Goal: Information Seeking & Learning: Learn about a topic

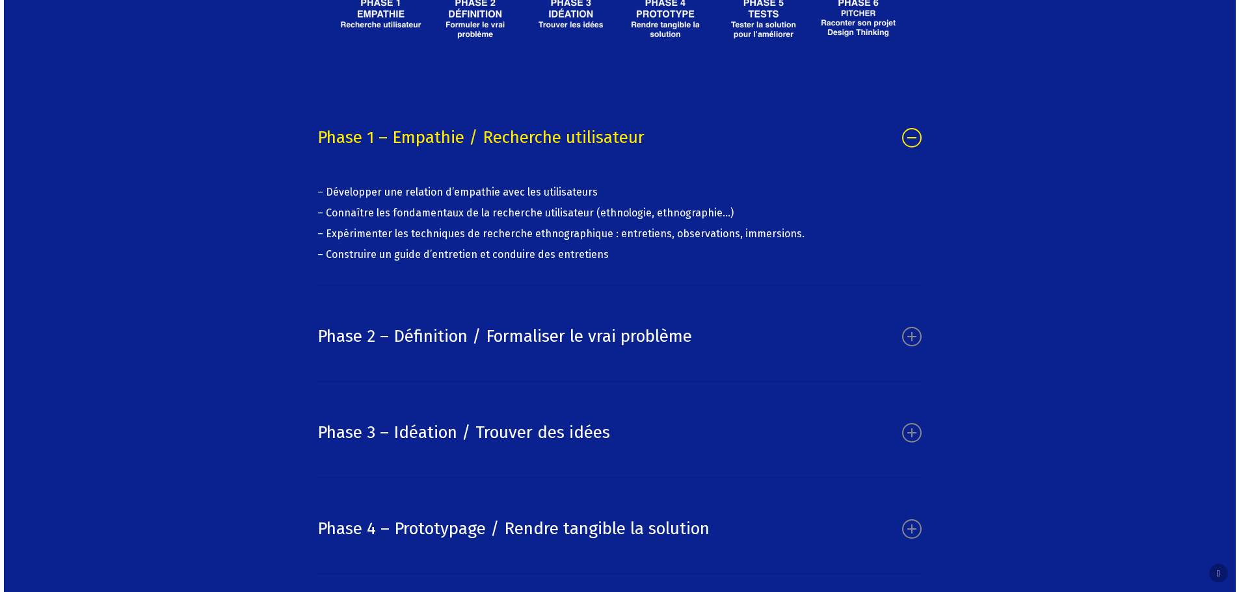
scroll to position [8223, 0]
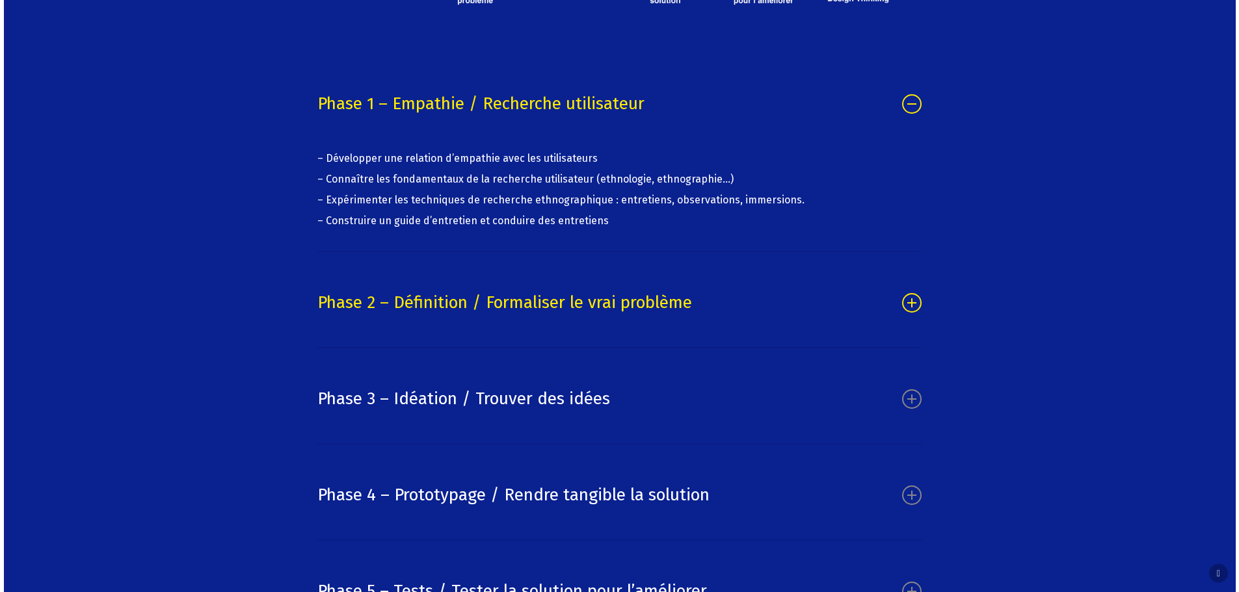
click at [912, 313] on icon at bounding box center [912, 303] width 20 height 20
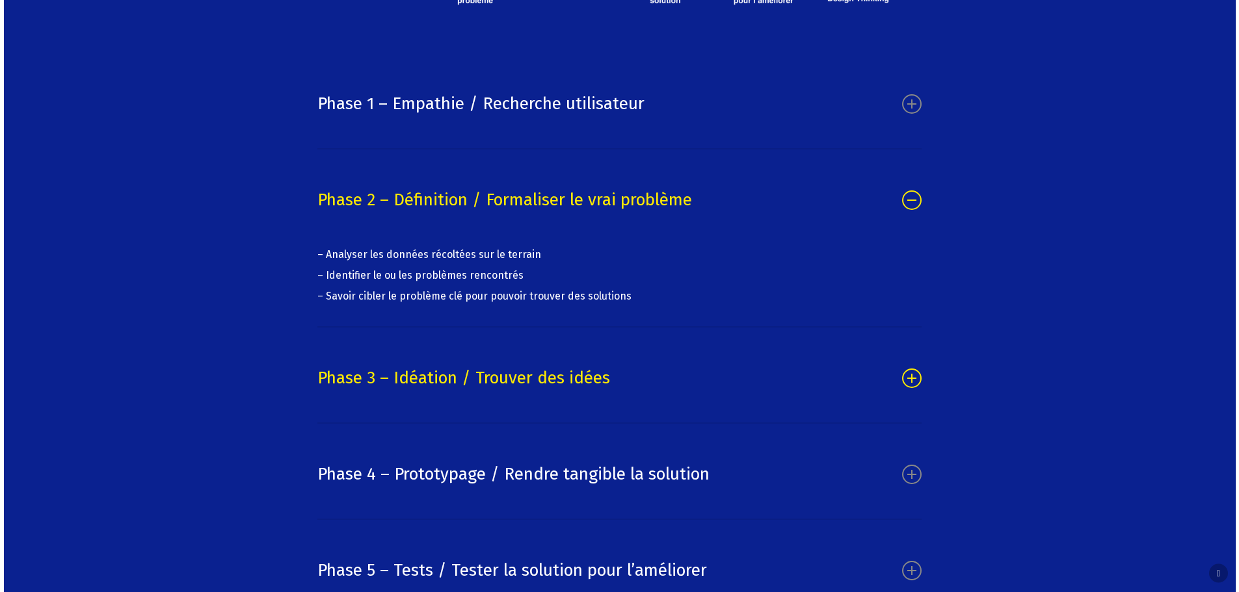
click at [913, 388] on icon at bounding box center [912, 379] width 20 height 20
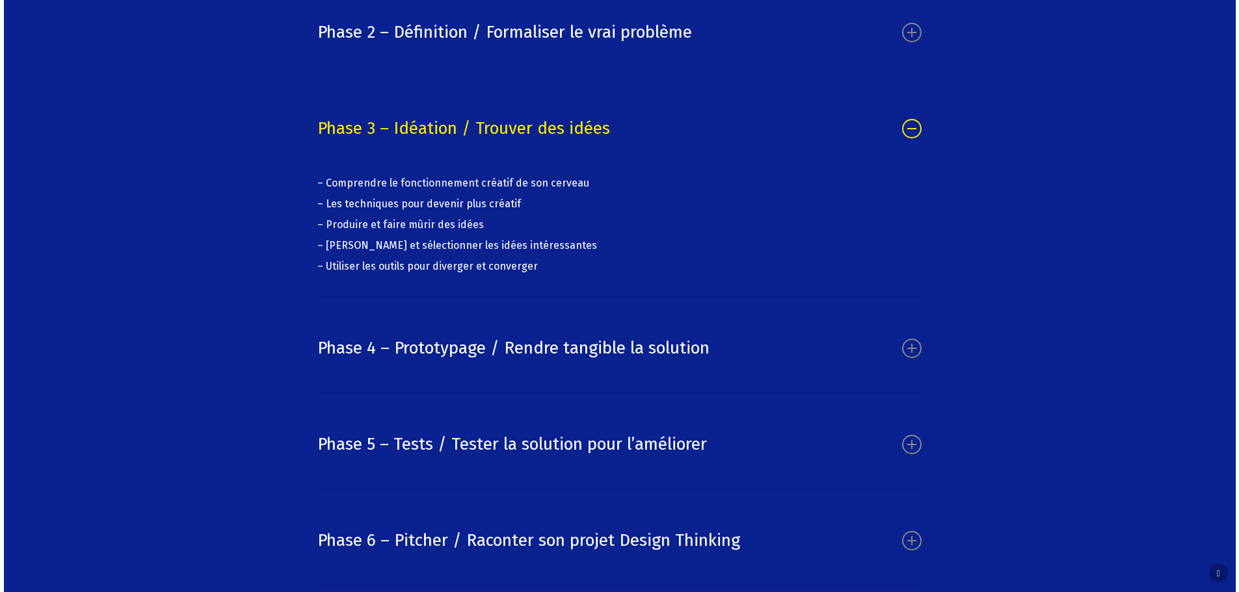
scroll to position [8407, 0]
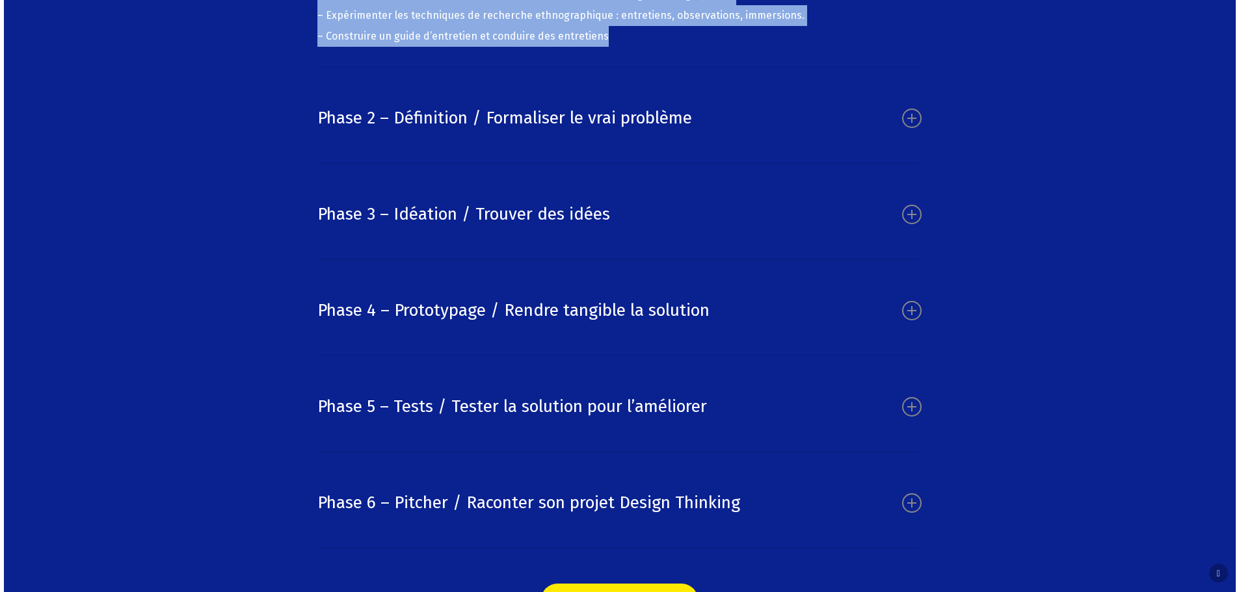
drag, startPoint x: 325, startPoint y: 65, endPoint x: 636, endPoint y: 138, distance: 319.4
click at [636, 47] on p "– Développer une relation d’empathie avec les utilisateurs – Connaître les fond…" at bounding box center [619, 5] width 604 height 83
copy p "Développer une relation d’empathie avec les utilisateurs – Connaître les fondam…"
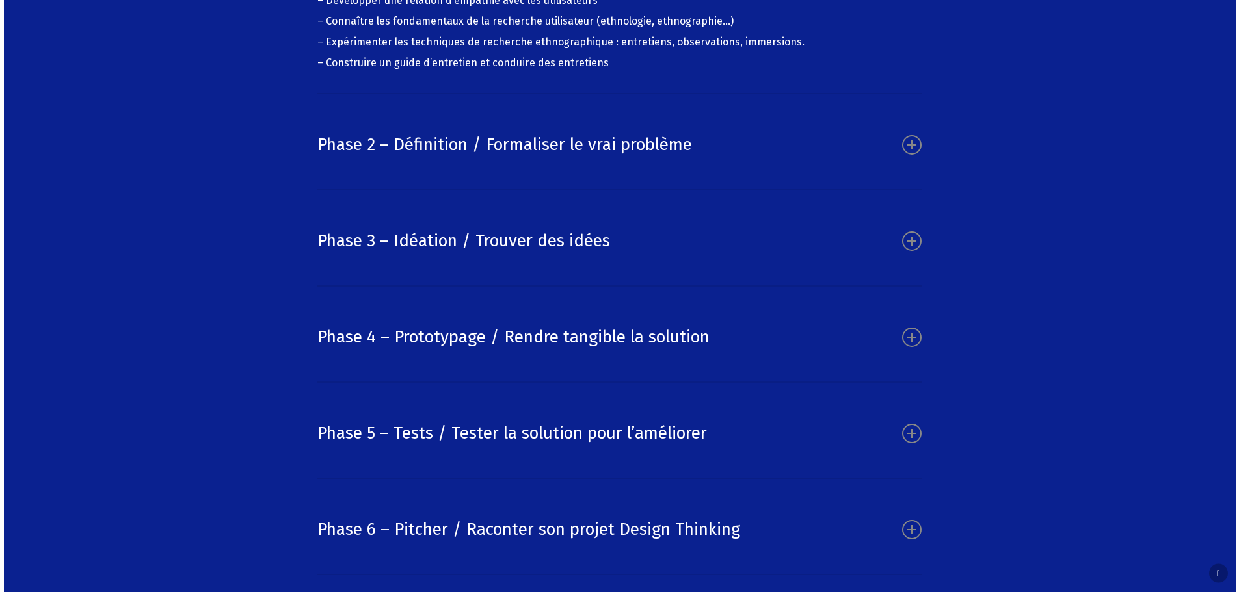
scroll to position [8376, 0]
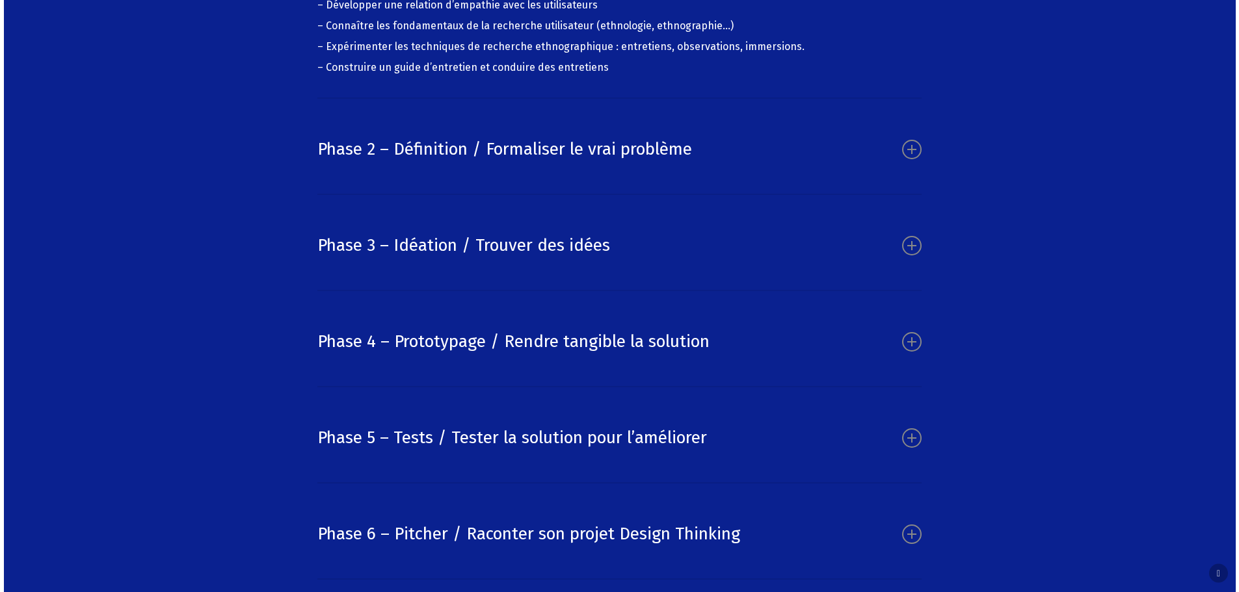
drag, startPoint x: 314, startPoint y: 9, endPoint x: 650, endPoint y: 51, distance: 338.8
click at [666, 49] on div "Au programme des formations Design Thinking Toutes nos formations Design Thinki…" at bounding box center [619, 71] width 619 height 1166
copy link "Phase 1 – Empathie / Recherche utilisateur"
click at [319, 181] on link "Phase 2 – Définition / Formaliser le vrai problème" at bounding box center [619, 149] width 604 height 62
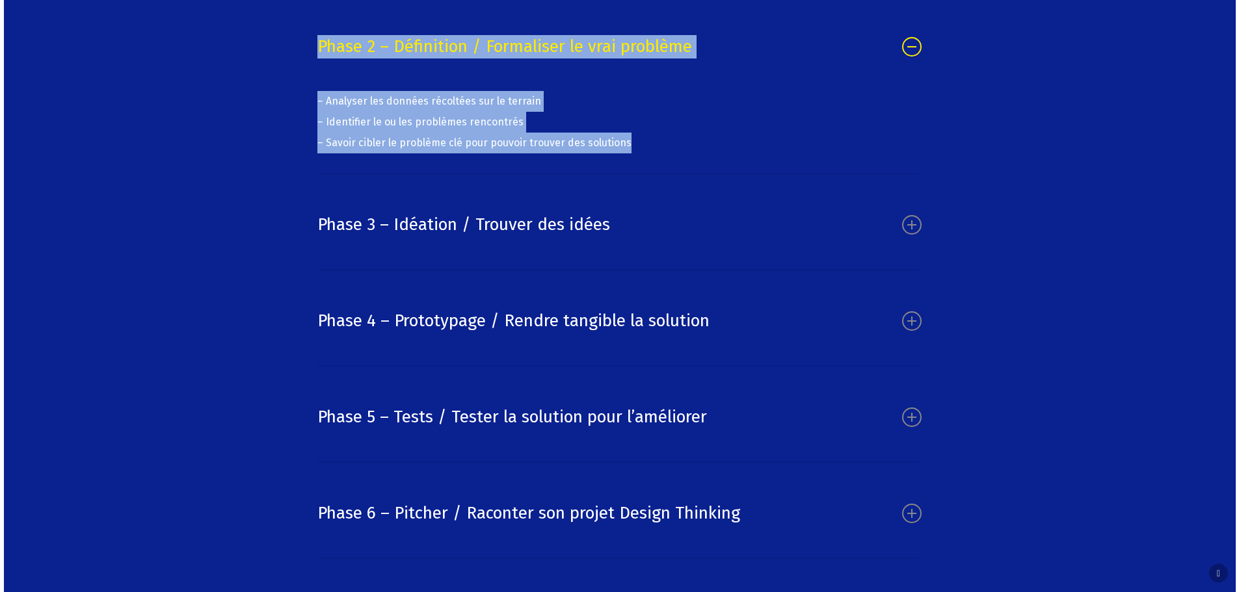
drag, startPoint x: 291, startPoint y: 129, endPoint x: 666, endPoint y: 252, distance: 395.0
click at [666, 252] on div "Au programme des formations Design Thinking Toutes nos formations Design Thinki…" at bounding box center [619, 60] width 743 height 1145
copy div "Au programme des formations Design Thinking Toutes nos formations Design Thinki…"
click at [343, 128] on span "– Identifier le ou les problèmes rencontrés" at bounding box center [420, 122] width 206 height 12
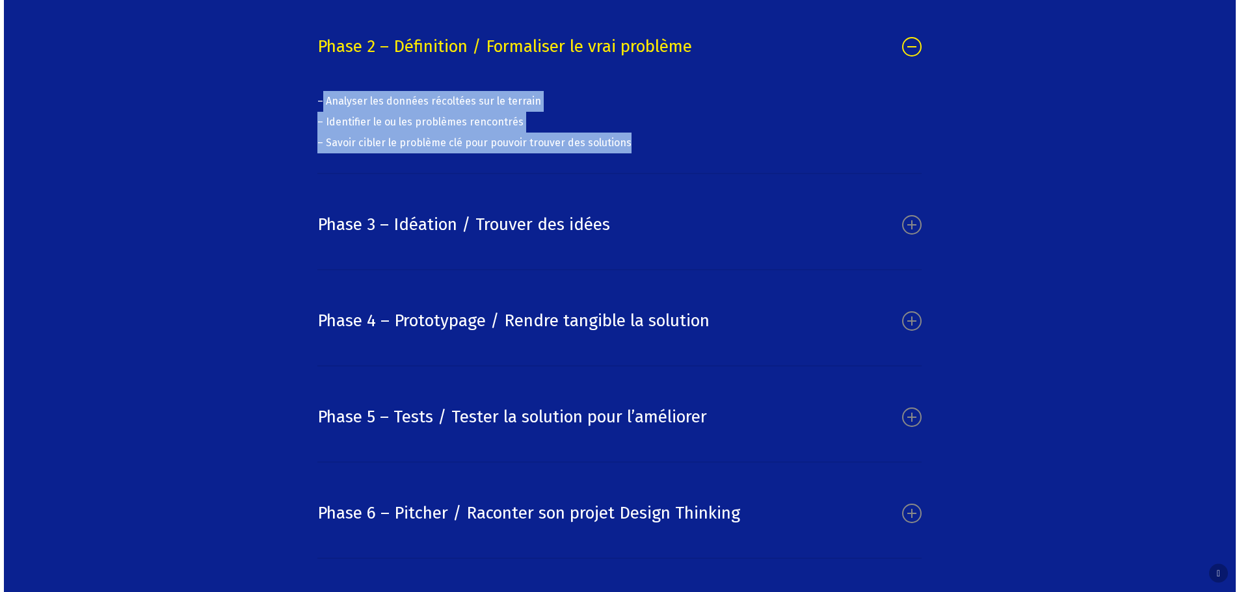
drag, startPoint x: 322, startPoint y: 194, endPoint x: 644, endPoint y: 234, distance: 323.6
click at [644, 153] on p "– Analyser les données récoltées sur le terrain – Identifier le ou les problème…" at bounding box center [619, 122] width 604 height 62
copy p "Analyser les données récoltées sur le terrain – Identifier le ou les problèmes …"
click at [320, 256] on link "Phase 3 – Idéation / Trouver des idées" at bounding box center [619, 225] width 604 height 62
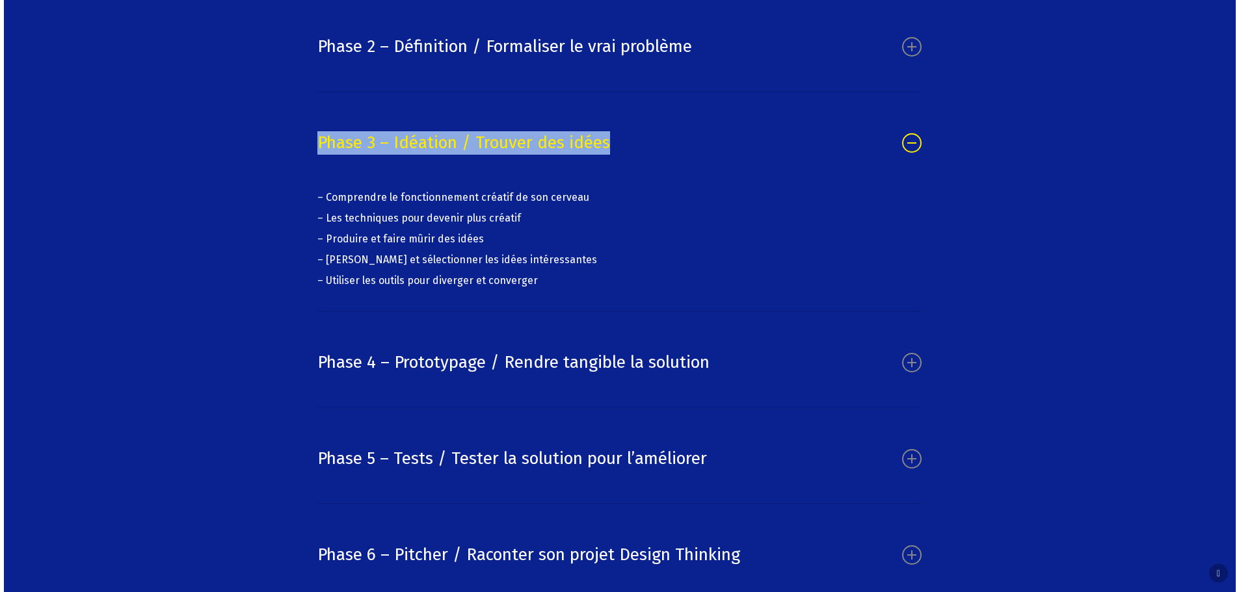
drag, startPoint x: 310, startPoint y: 231, endPoint x: 631, endPoint y: 233, distance: 321.2
click at [631, 233] on div "Au programme des formations Design Thinking Toutes nos formations Design Thinki…" at bounding box center [619, 81] width 619 height 1187
copy link "Phase 3 – Idéation / Trouver des idées"
drag, startPoint x: 308, startPoint y: 331, endPoint x: 545, endPoint y: 374, distance: 240.5
click at [545, 374] on div "Au programme des formations Design Thinking Toutes nos formations Design Thinki…" at bounding box center [619, 81] width 743 height 1187
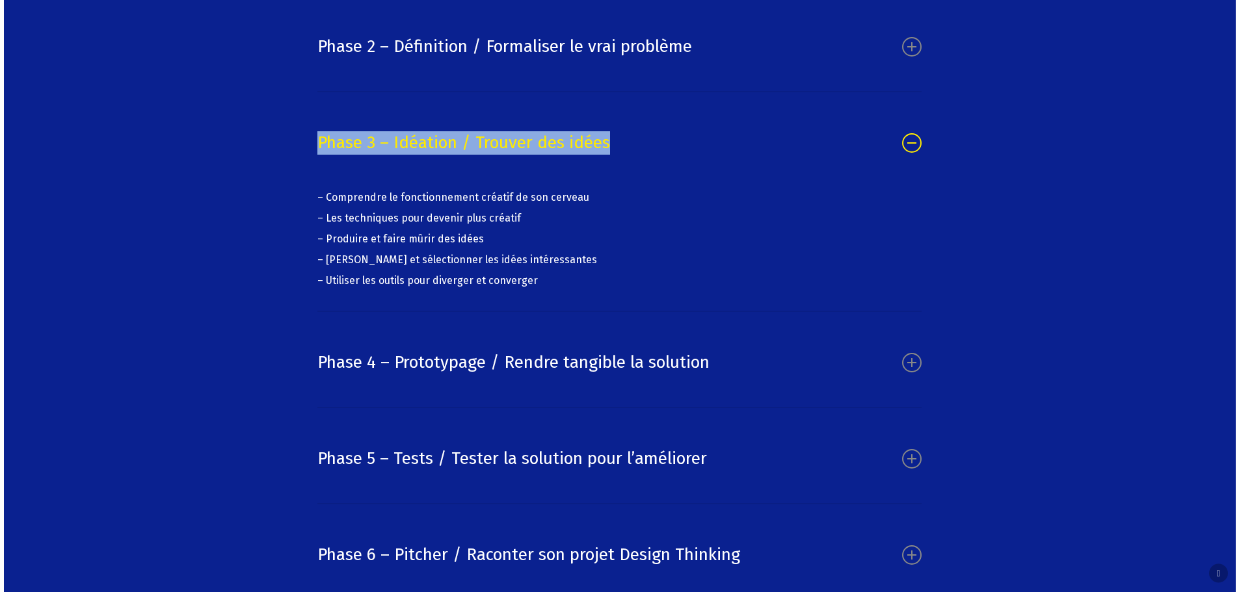
click at [492, 287] on span "– Utiliser les outils pour diverger et converger" at bounding box center [427, 280] width 220 height 12
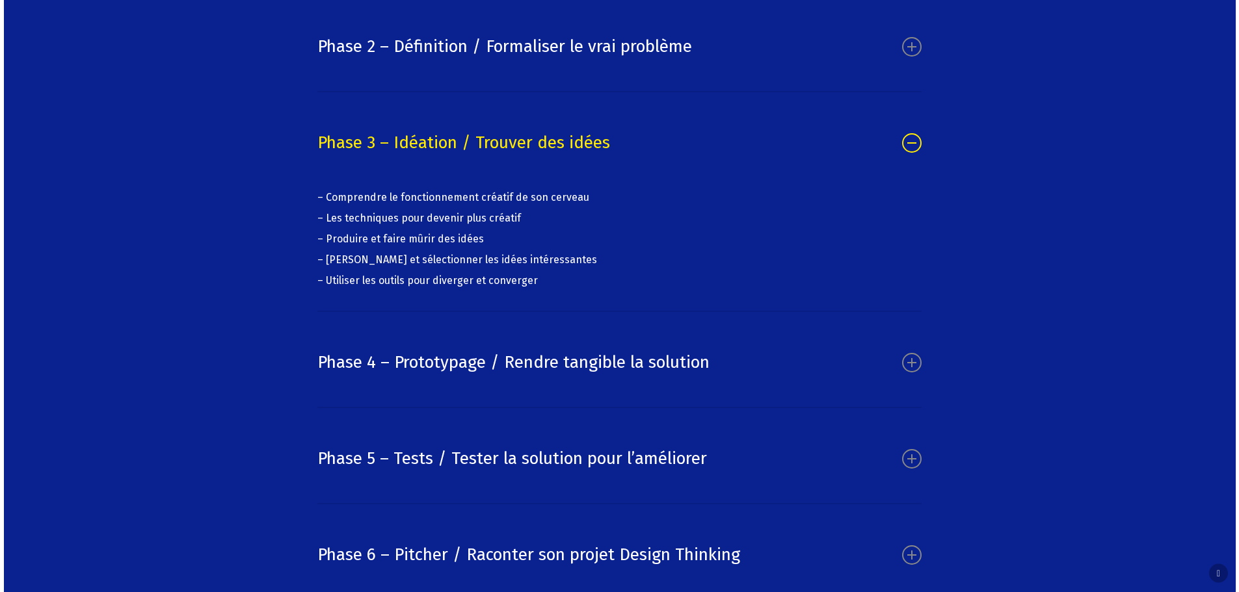
drag, startPoint x: 326, startPoint y: 335, endPoint x: 551, endPoint y: 372, distance: 228.0
click at [551, 291] on p "– Comprendre le fonctionnement créatif de son cerveau – Les techniques pour dev…" at bounding box center [619, 239] width 604 height 104
copy p "Produire et faire mûrir des idées – Trier et sélectionner les idées intéressant…"
click at [320, 394] on link "Phase 4 – Prototypage / Rendre tangible la solution" at bounding box center [619, 363] width 604 height 62
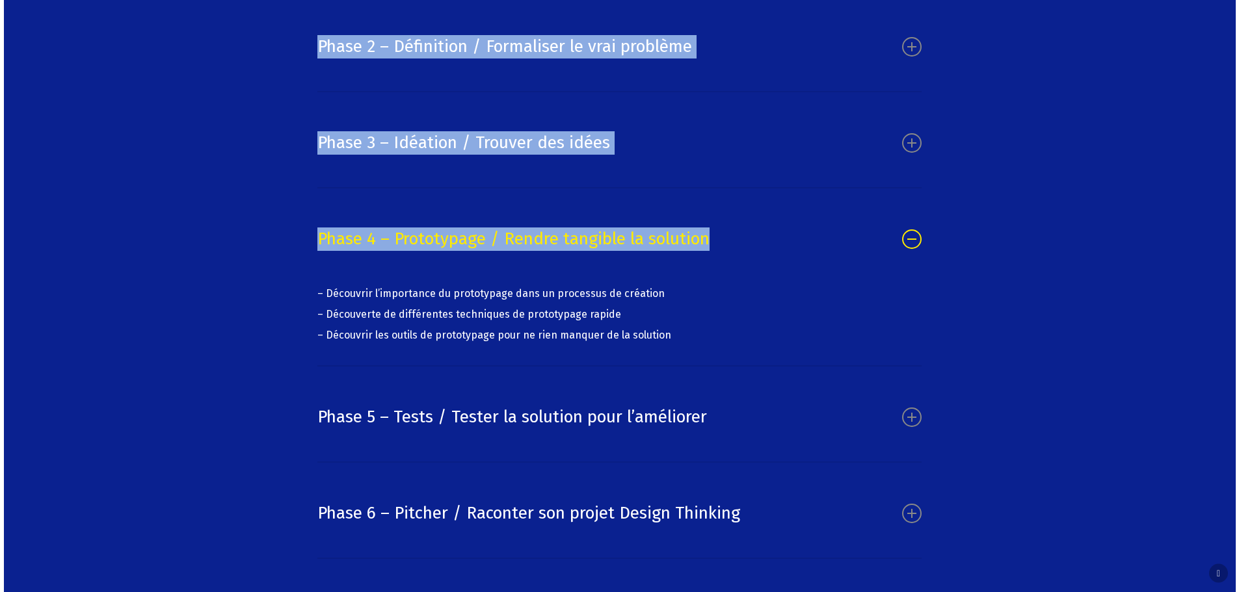
drag, startPoint x: 302, startPoint y: 329, endPoint x: 733, endPoint y: 318, distance: 431.2
click at [733, 318] on div "Au programme des formations Design Thinking Toutes nos formations Design Thinki…" at bounding box center [619, 60] width 743 height 1145
copy div "Au programme des formations Design Thinking Toutes nos formations Design Thinki…"
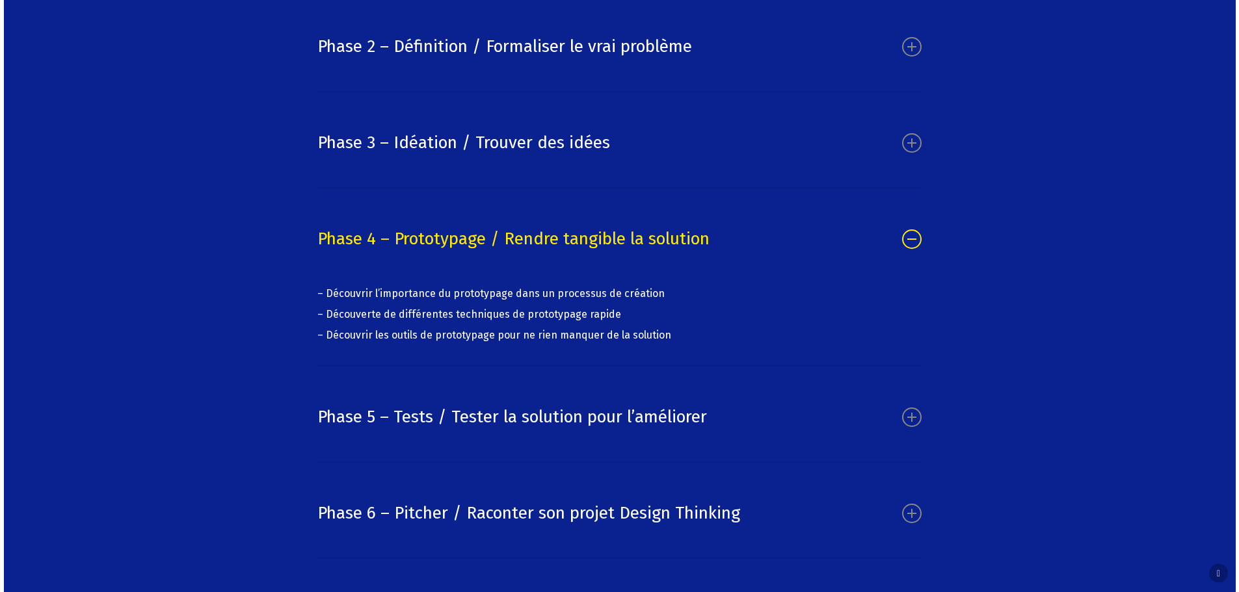
click at [471, 367] on div "Phase 4 – Prototypage / Rendre tangible la solution – Découvrir l’importance du…" at bounding box center [619, 287] width 604 height 159
click at [447, 449] on link "Phase 5 – Tests / Tester la solution pour l’améliorer" at bounding box center [619, 417] width 604 height 62
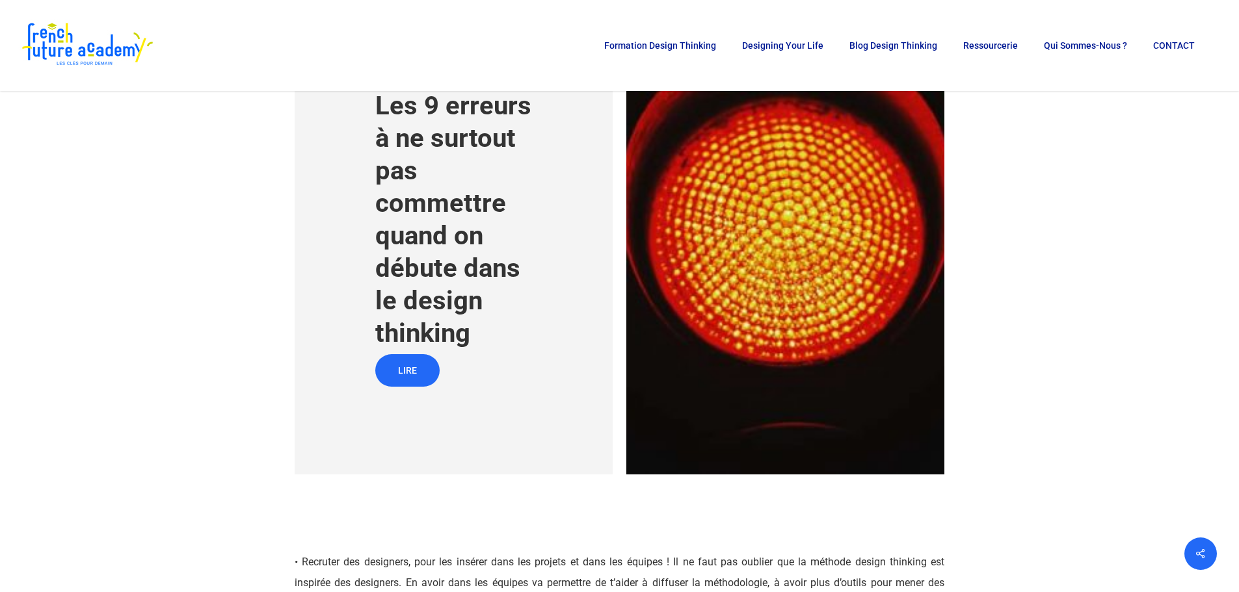
scroll to position [1861, 0]
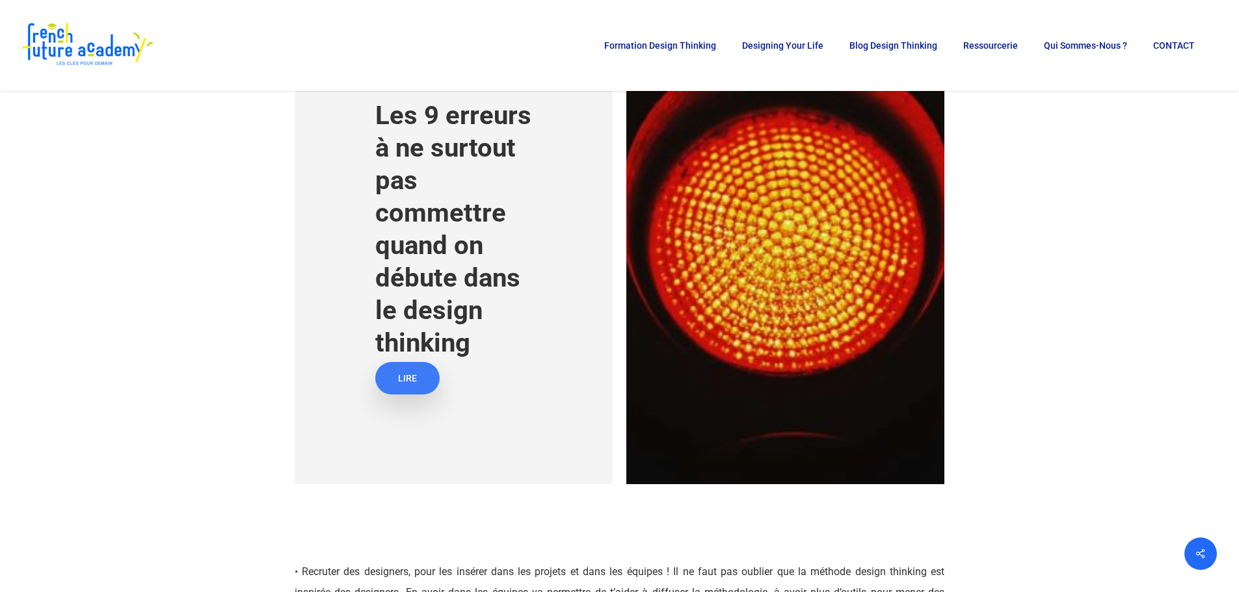
click at [408, 385] on span "LIRE" at bounding box center [407, 378] width 19 height 13
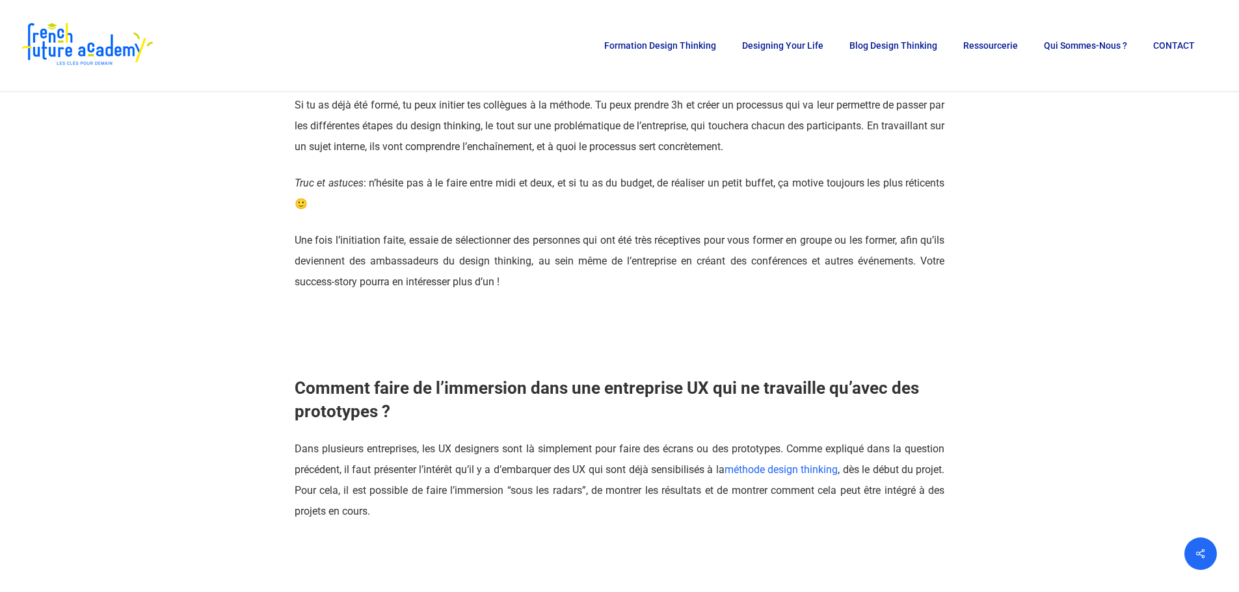
scroll to position [1635, 0]
